Goal: Task Accomplishment & Management: Manage account settings

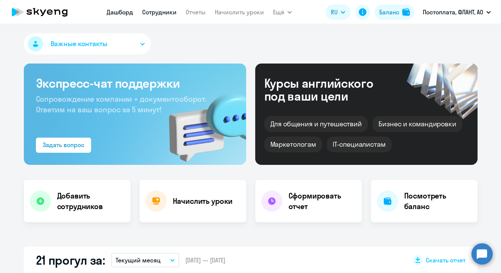
click at [161, 10] on link "Сотрудники" at bounding box center [159, 12] width 34 height 8
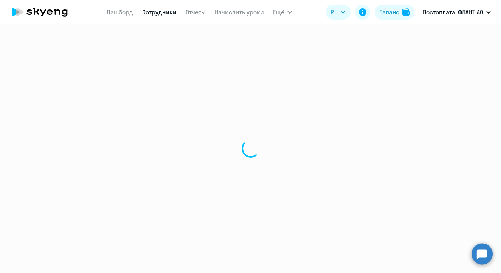
select select "30"
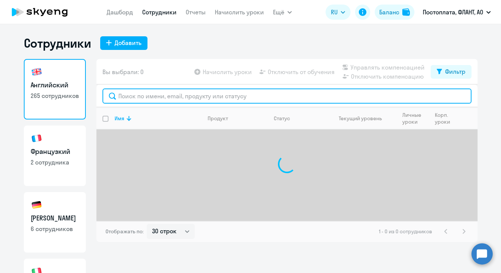
click at [152, 98] on input "text" at bounding box center [286, 95] width 369 height 15
type input "x"
type input "чаплыгин"
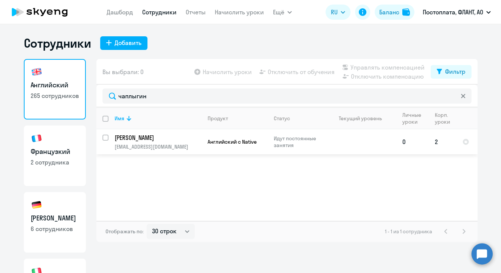
click at [106, 139] on input "select row 30791923" at bounding box center [109, 142] width 15 height 15
checkbox input "true"
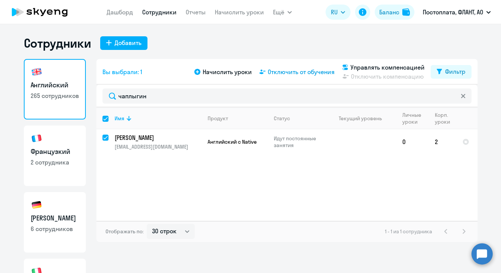
click at [288, 75] on span "Отключить от обучения" at bounding box center [301, 71] width 67 height 9
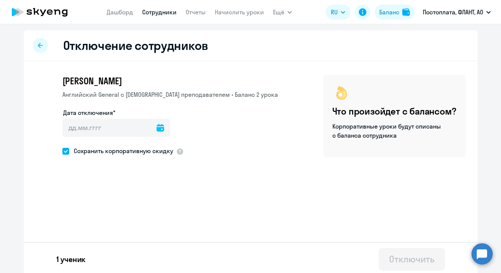
click at [159, 129] on icon at bounding box center [161, 128] width 8 height 8
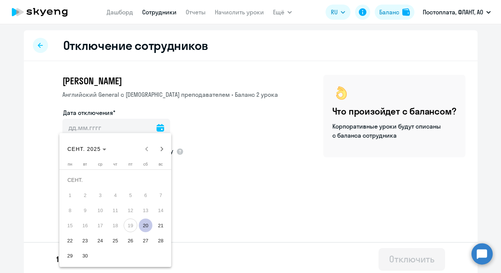
click at [146, 227] on span "20" at bounding box center [146, 226] width 14 height 14
type input "[DATE]"
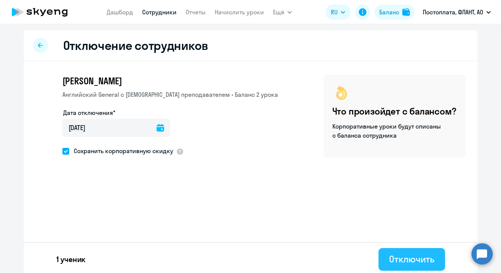
click at [407, 259] on div "Отключить" at bounding box center [411, 259] width 45 height 12
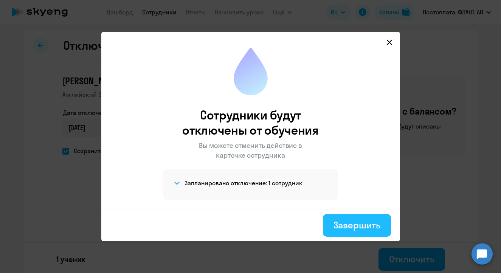
click at [356, 222] on div "Завершить" at bounding box center [357, 225] width 47 height 12
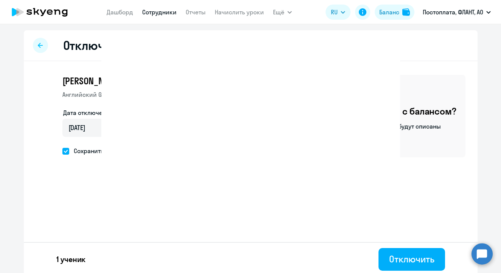
select select "30"
